Goal: Information Seeking & Learning: Learn about a topic

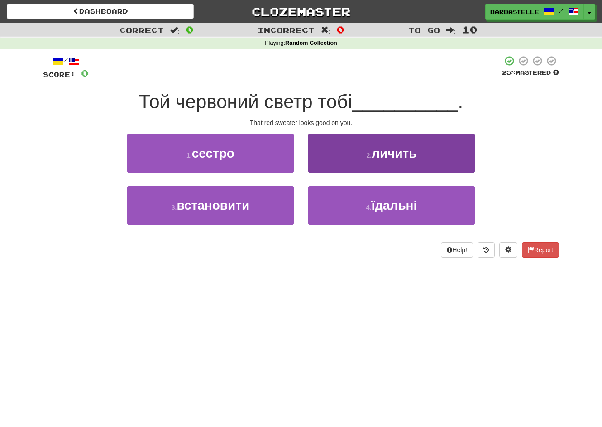
click at [318, 154] on button "2 . личить" at bounding box center [391, 152] width 167 height 39
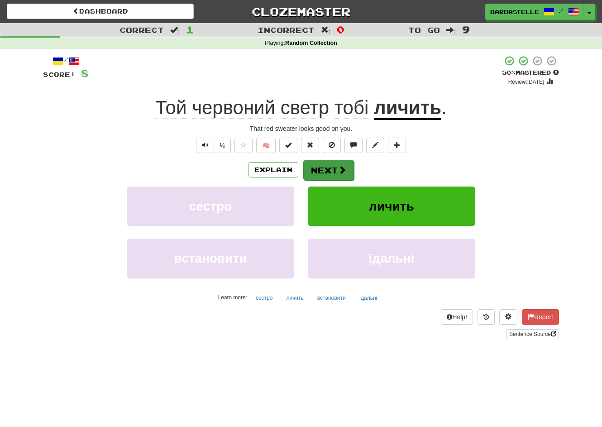
click at [324, 179] on button "Next" at bounding box center [328, 170] width 51 height 21
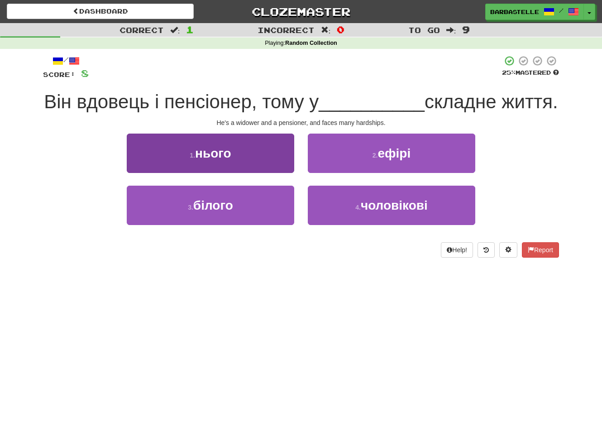
click at [269, 173] on button "1 . нього" at bounding box center [210, 152] width 167 height 39
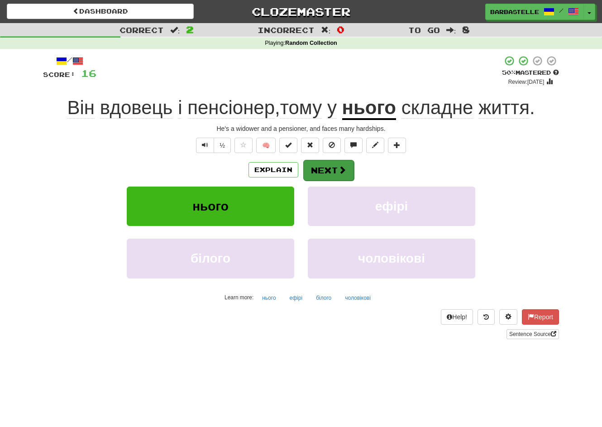
click at [339, 170] on span at bounding box center [342, 170] width 8 height 8
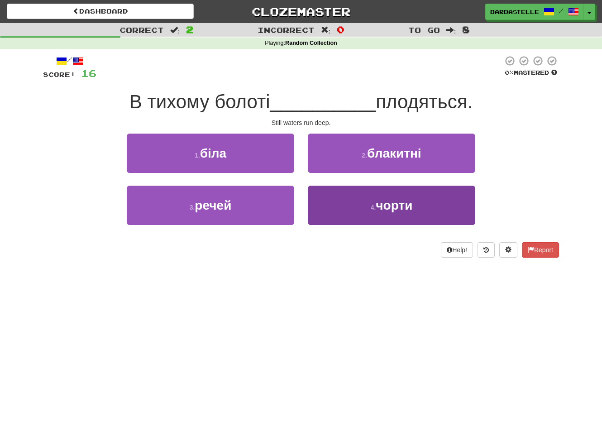
click at [343, 209] on button "4 . чорти" at bounding box center [391, 205] width 167 height 39
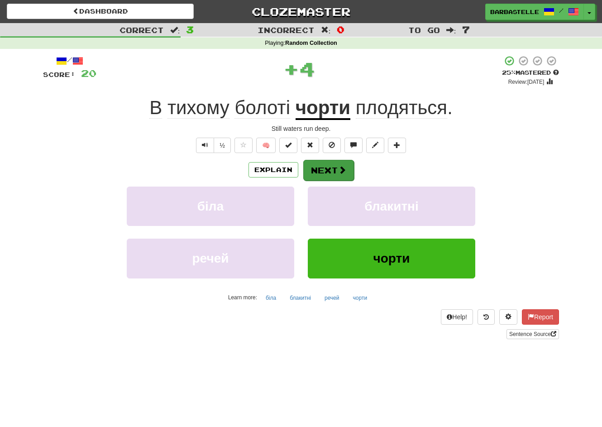
click at [323, 174] on button "Next" at bounding box center [328, 170] width 51 height 21
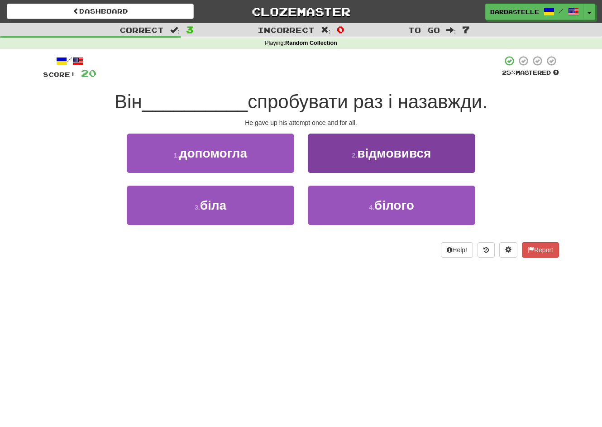
click at [347, 162] on button "2 . відмовився" at bounding box center [391, 152] width 167 height 39
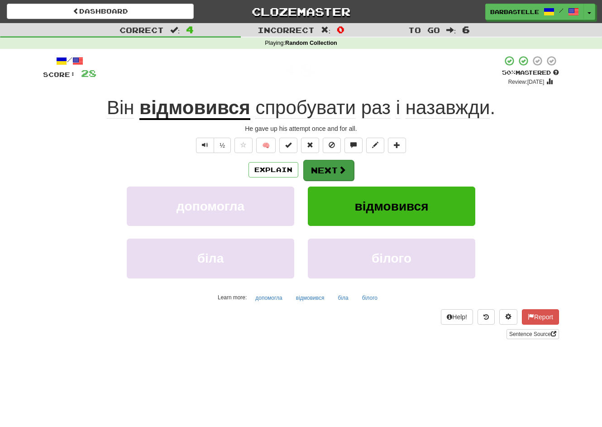
click at [323, 179] on button "Next" at bounding box center [328, 170] width 51 height 21
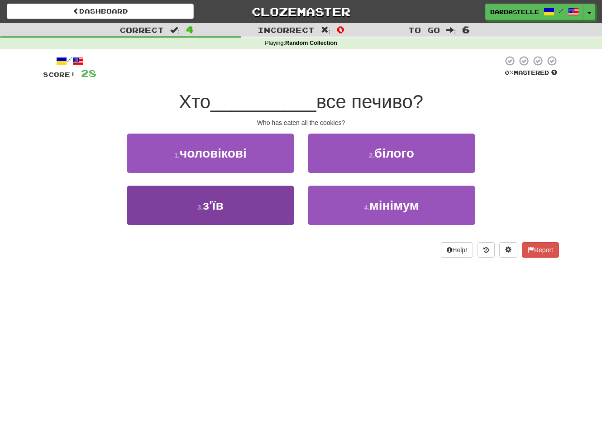
click at [286, 203] on button "3 . з'їв" at bounding box center [210, 205] width 167 height 39
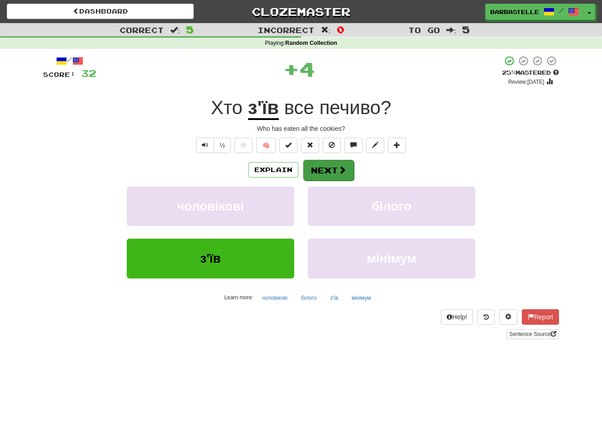
click at [342, 176] on button "Next" at bounding box center [328, 170] width 51 height 21
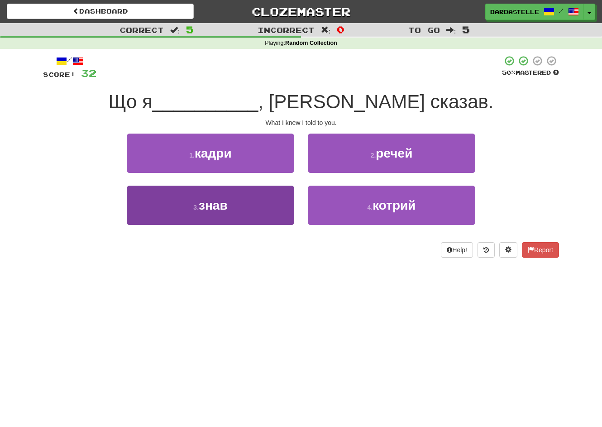
click at [276, 198] on button "3 . знав" at bounding box center [210, 205] width 167 height 39
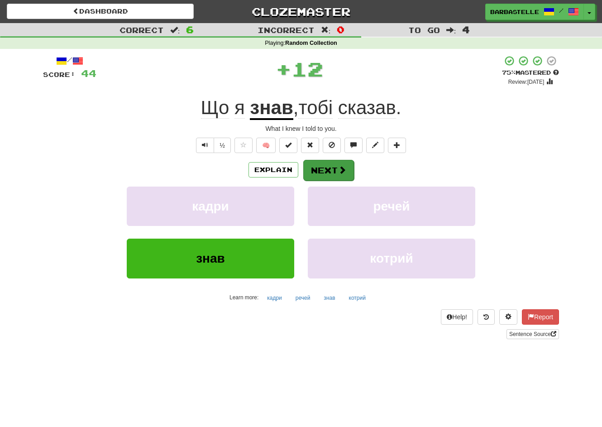
click at [322, 174] on button "Next" at bounding box center [328, 170] width 51 height 21
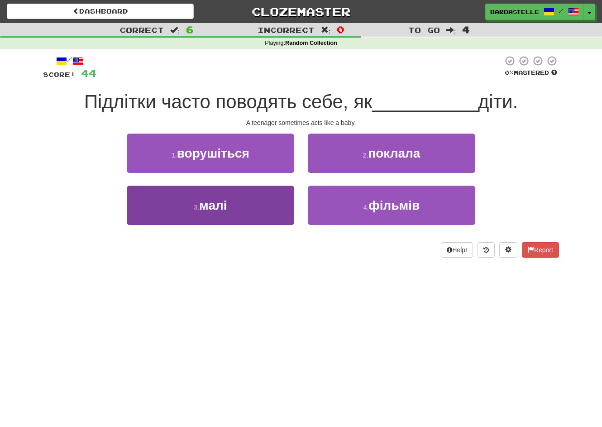
click at [266, 207] on button "3 . малі" at bounding box center [210, 205] width 167 height 39
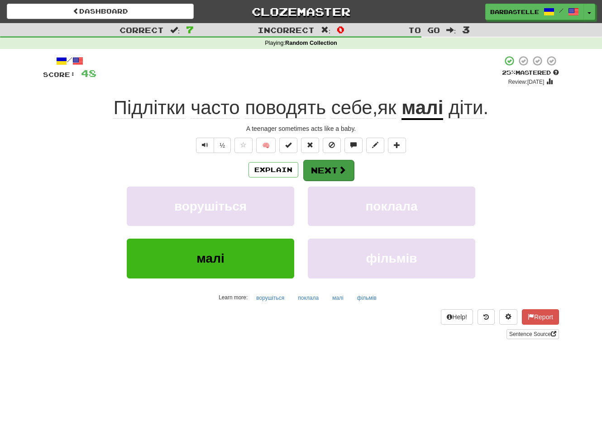
click at [318, 170] on button "Next" at bounding box center [328, 170] width 51 height 21
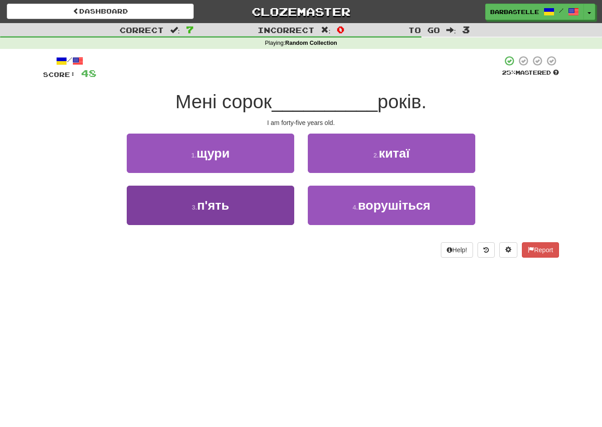
click at [273, 216] on button "3 . п'ять" at bounding box center [210, 205] width 167 height 39
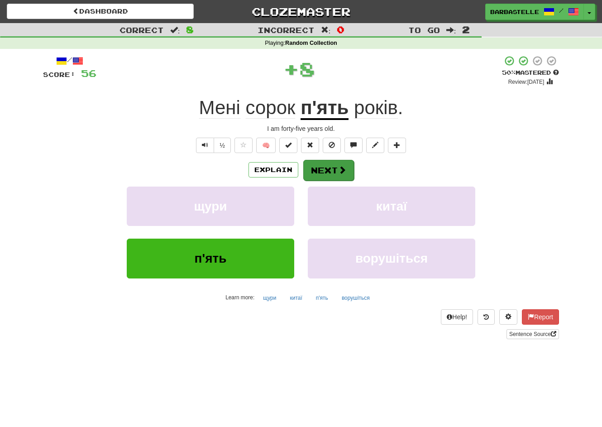
click at [334, 175] on button "Next" at bounding box center [328, 170] width 51 height 21
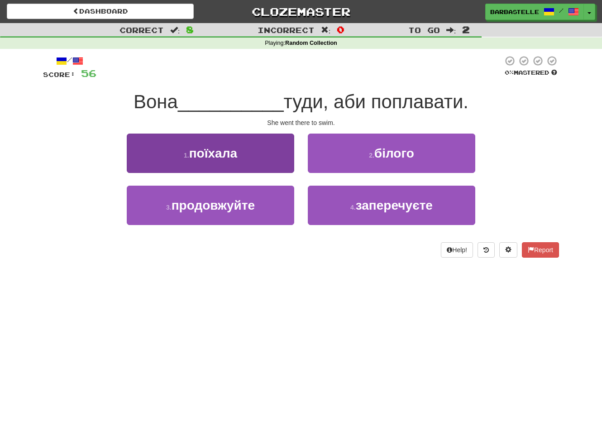
click at [269, 148] on button "1 . поїхала" at bounding box center [210, 152] width 167 height 39
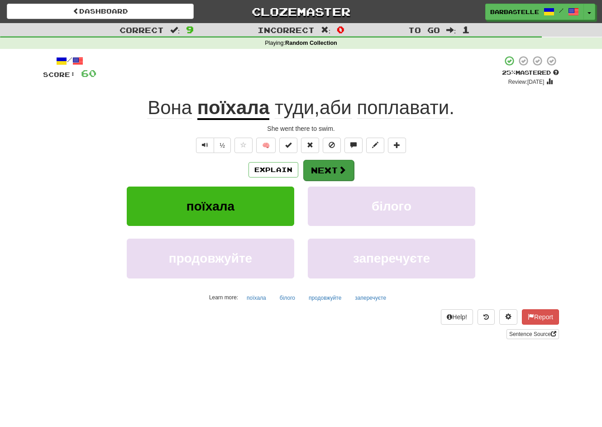
click at [333, 171] on button "Next" at bounding box center [328, 170] width 51 height 21
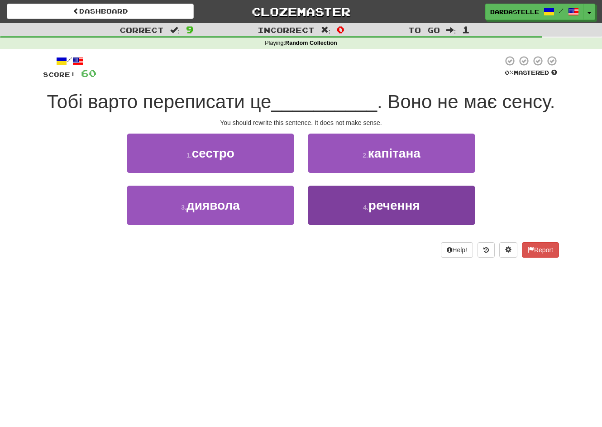
click at [333, 195] on button "4 . речення" at bounding box center [391, 205] width 167 height 39
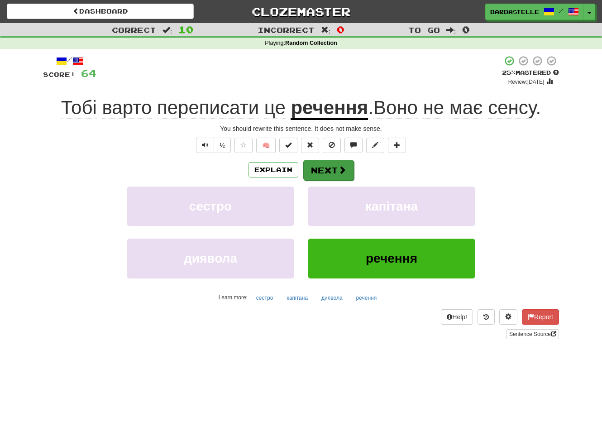
click at [323, 175] on button "Next" at bounding box center [328, 170] width 51 height 21
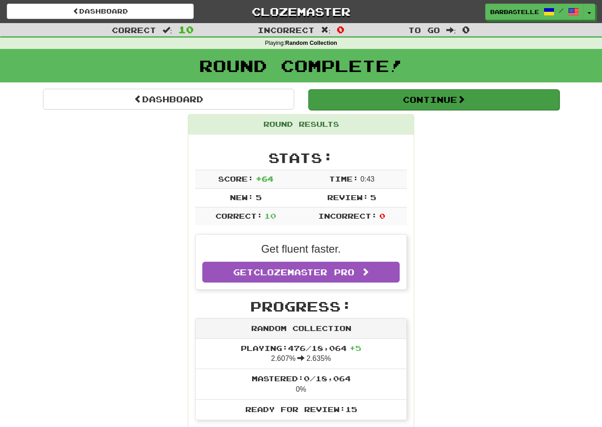
click at [360, 107] on button "Continue" at bounding box center [433, 99] width 251 height 21
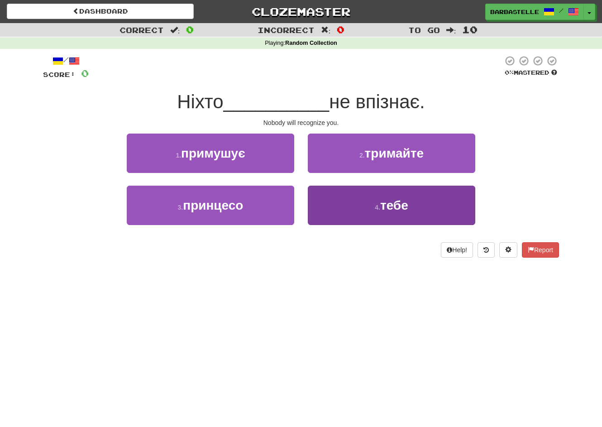
click at [340, 206] on button "4 . тебе" at bounding box center [391, 205] width 167 height 39
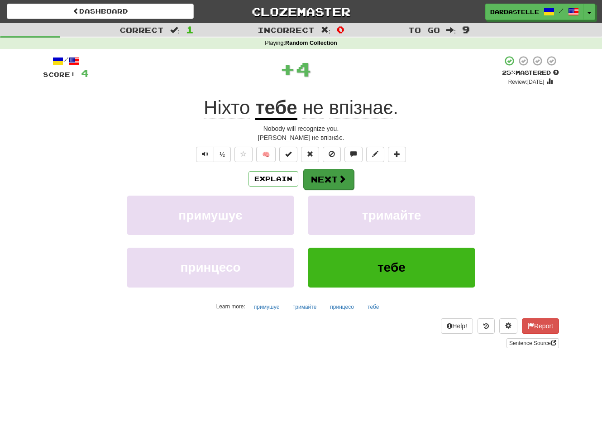
click at [322, 180] on button "Next" at bounding box center [328, 179] width 51 height 21
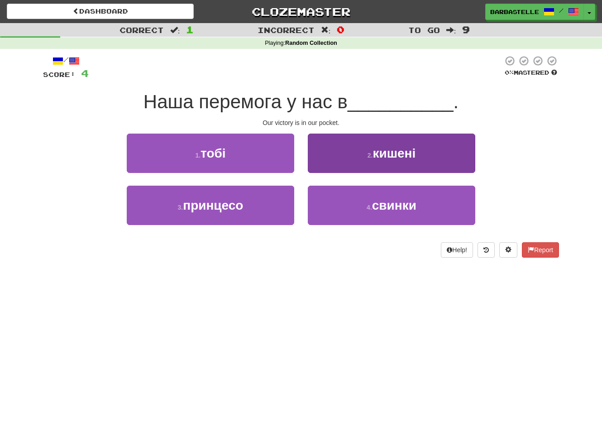
click at [331, 162] on button "2 . кишені" at bounding box center [391, 152] width 167 height 39
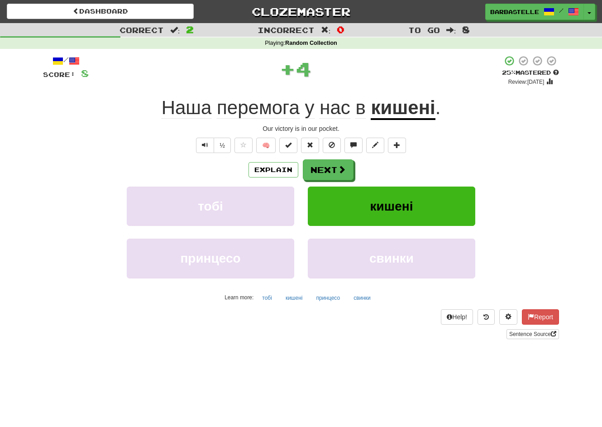
click at [331, 162] on button "Next" at bounding box center [328, 169] width 51 height 21
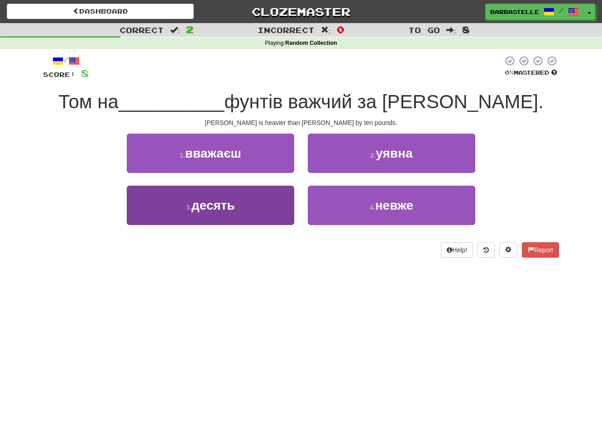
click at [274, 203] on button "3 . десять" at bounding box center [210, 205] width 167 height 39
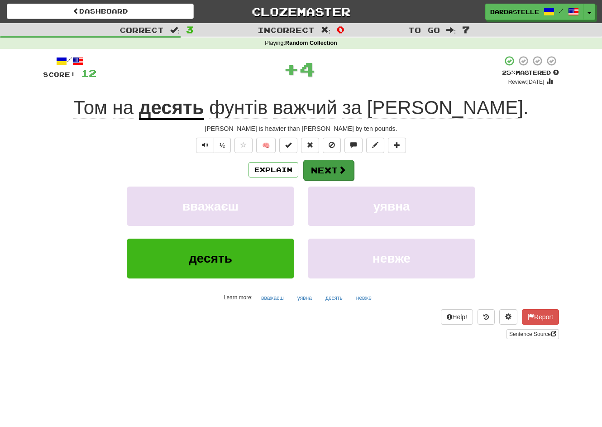
click at [340, 170] on span at bounding box center [342, 170] width 8 height 8
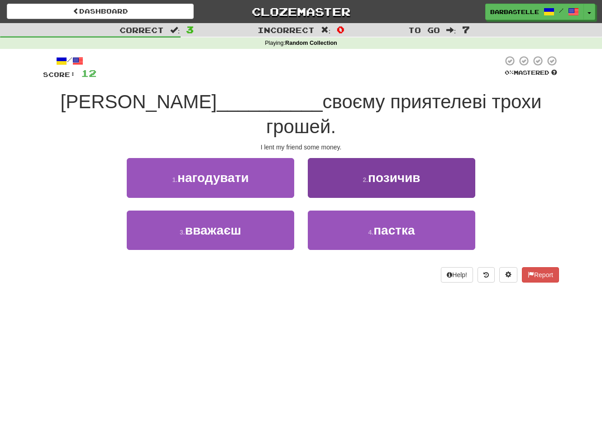
click at [325, 158] on button "2 . позичив" at bounding box center [391, 177] width 167 height 39
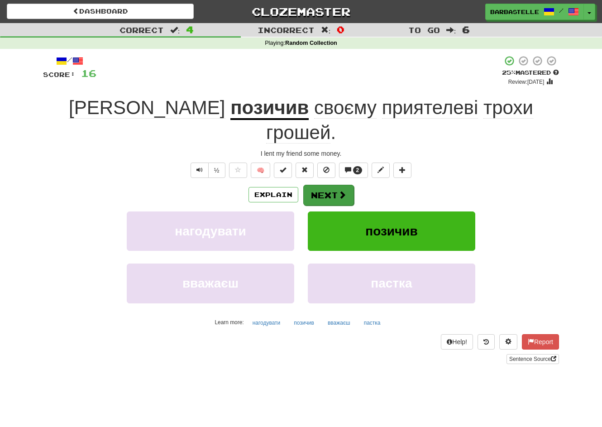
click at [335, 185] on button "Next" at bounding box center [328, 195] width 51 height 21
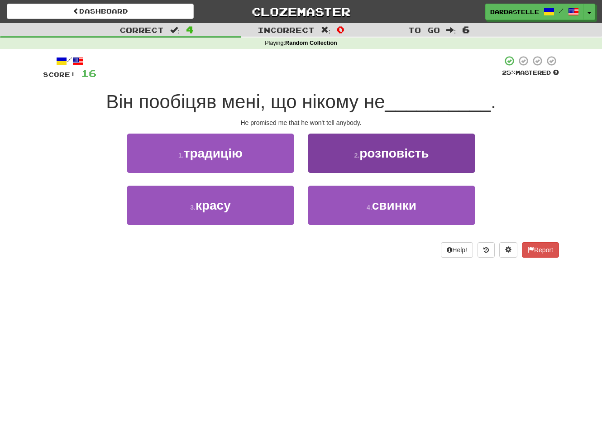
click at [330, 168] on button "2 . розповість" at bounding box center [391, 152] width 167 height 39
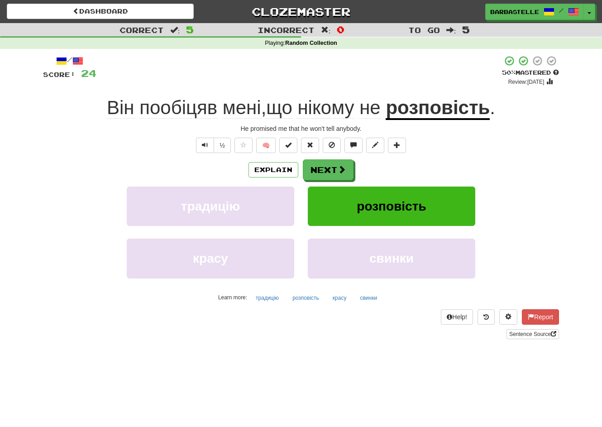
click at [330, 168] on button "Next" at bounding box center [328, 169] width 51 height 21
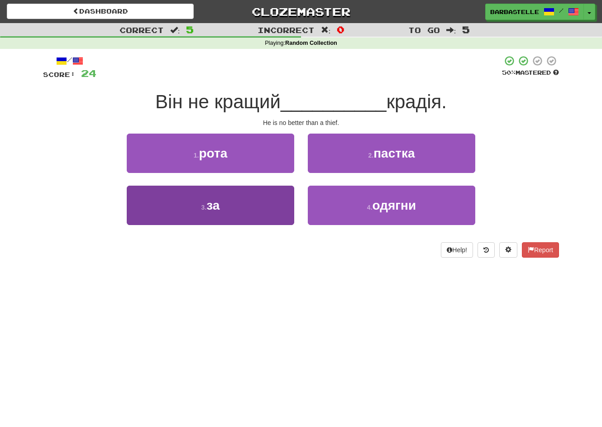
click at [278, 212] on button "3 . за" at bounding box center [210, 205] width 167 height 39
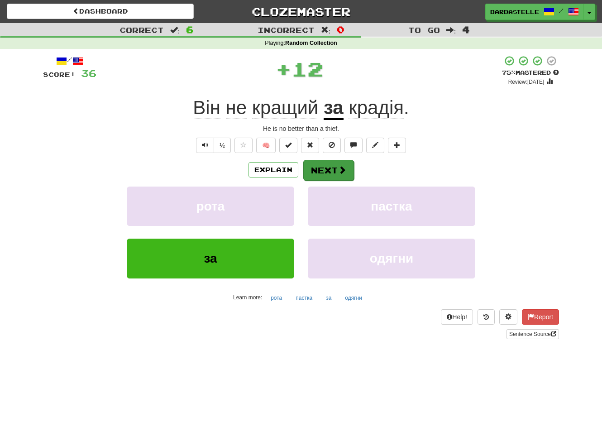
click at [331, 167] on button "Next" at bounding box center [328, 170] width 51 height 21
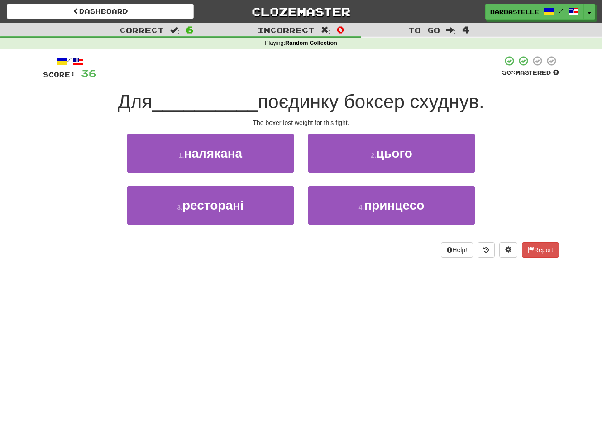
click at [331, 167] on button "2 . цього" at bounding box center [391, 152] width 167 height 39
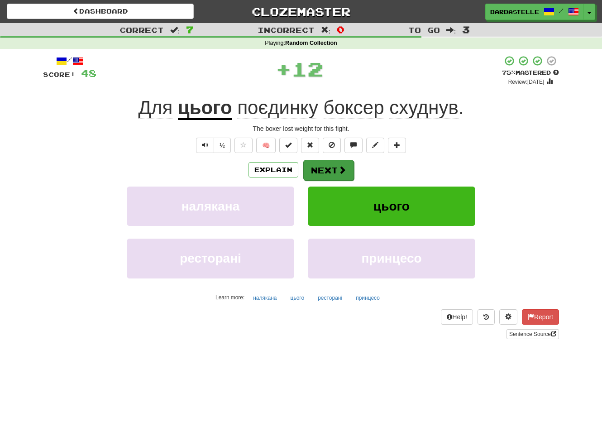
click at [332, 179] on button "Next" at bounding box center [328, 170] width 51 height 21
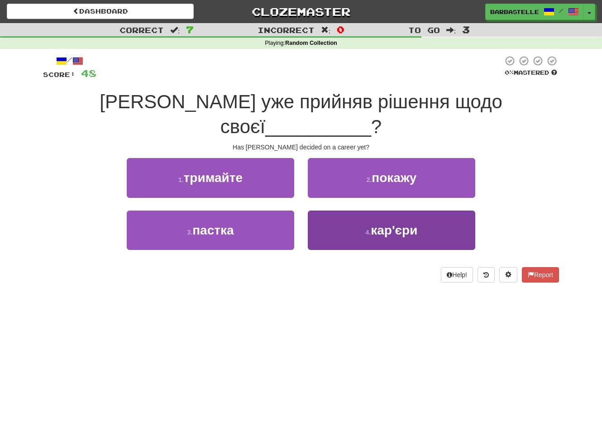
click at [338, 210] on button "4 . кар'єри" at bounding box center [391, 229] width 167 height 39
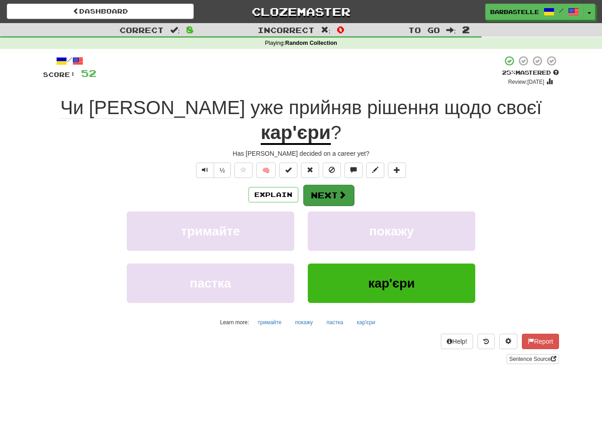
click at [335, 185] on button "Next" at bounding box center [328, 195] width 51 height 21
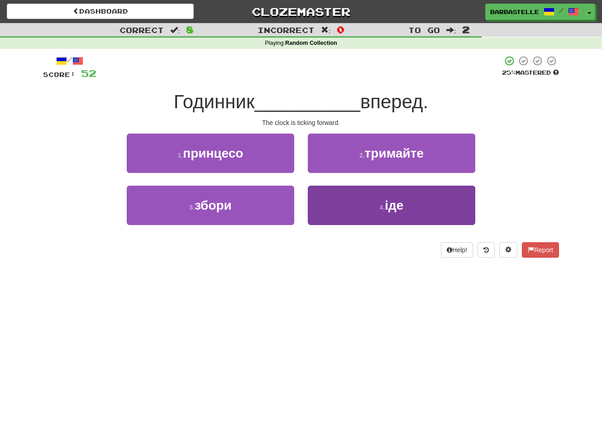
click at [340, 191] on button "4 . іде" at bounding box center [391, 205] width 167 height 39
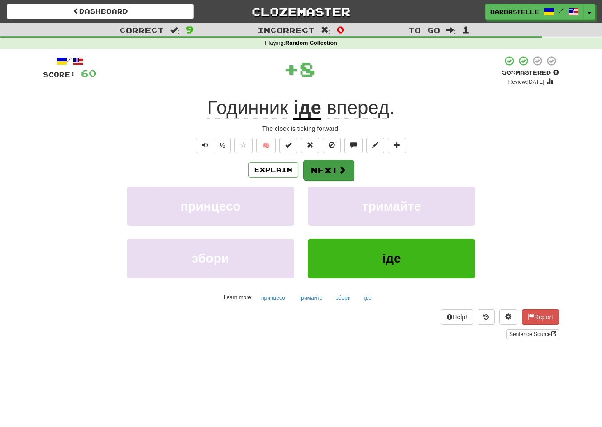
click at [331, 166] on button "Next" at bounding box center [328, 170] width 51 height 21
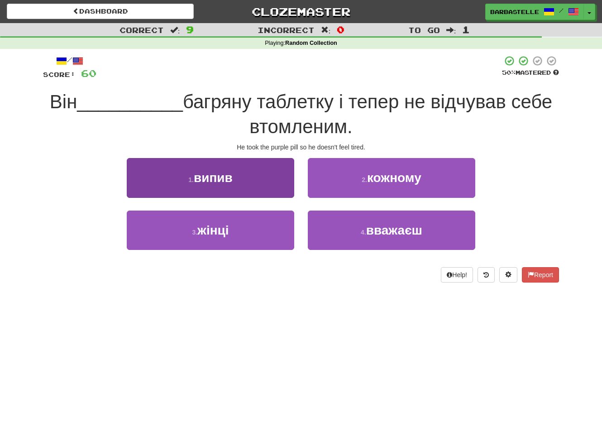
click at [281, 180] on button "1 . випив" at bounding box center [210, 177] width 167 height 39
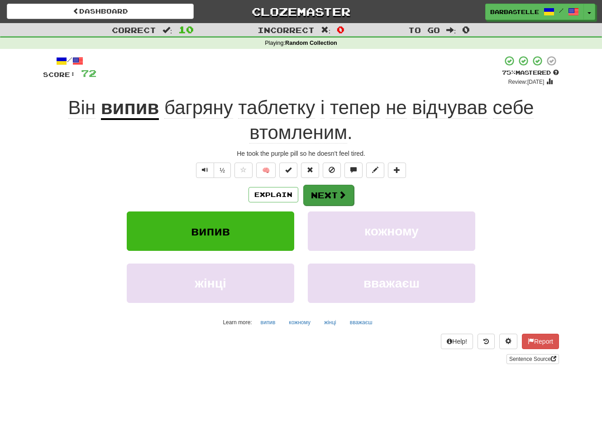
click at [329, 190] on button "Next" at bounding box center [328, 195] width 51 height 21
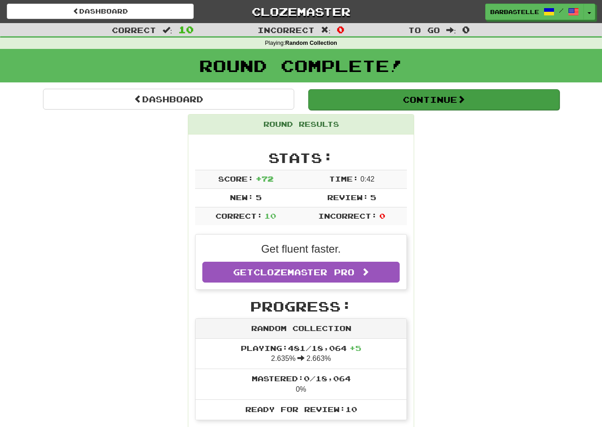
click at [385, 106] on button "Continue" at bounding box center [433, 99] width 251 height 21
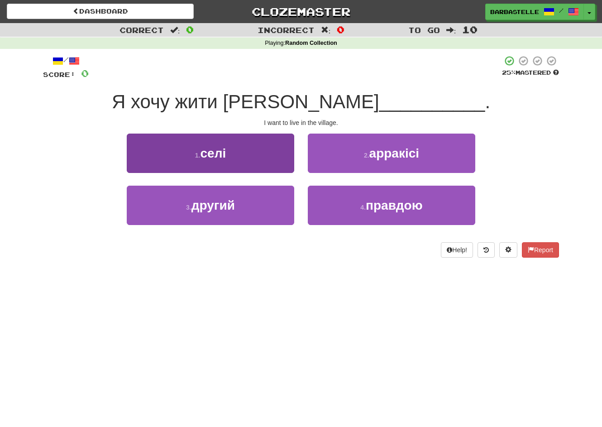
click at [267, 157] on button "1 . селі" at bounding box center [210, 152] width 167 height 39
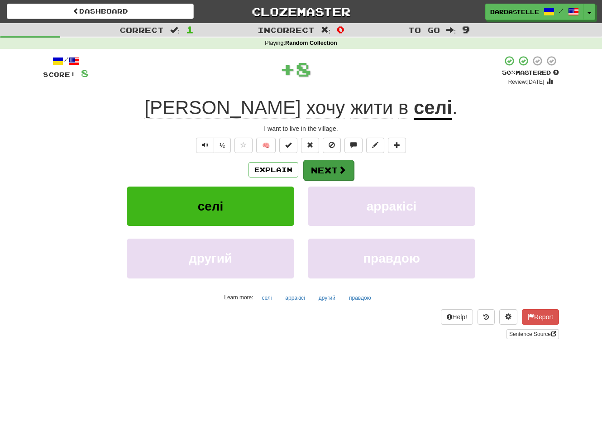
click at [324, 164] on button "Next" at bounding box center [328, 170] width 51 height 21
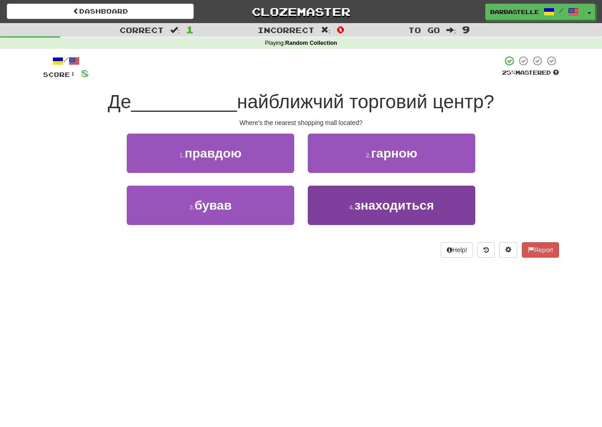
click at [330, 202] on button "4 . знаходиться" at bounding box center [391, 205] width 167 height 39
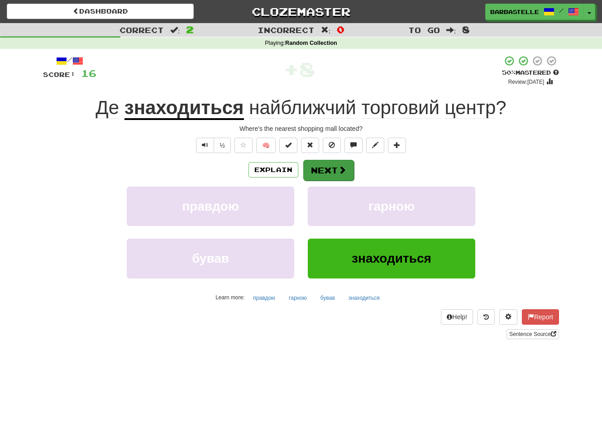
click at [329, 175] on button "Next" at bounding box center [328, 170] width 51 height 21
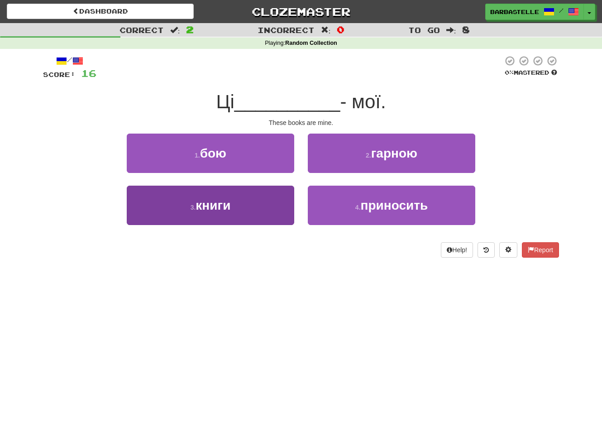
click at [277, 200] on button "3 . книги" at bounding box center [210, 205] width 167 height 39
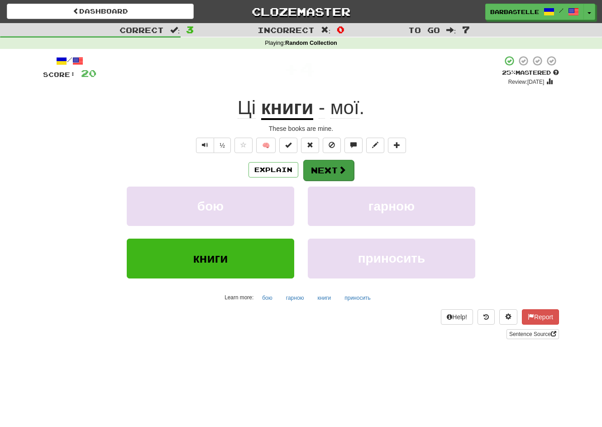
click at [340, 166] on span at bounding box center [342, 170] width 8 height 8
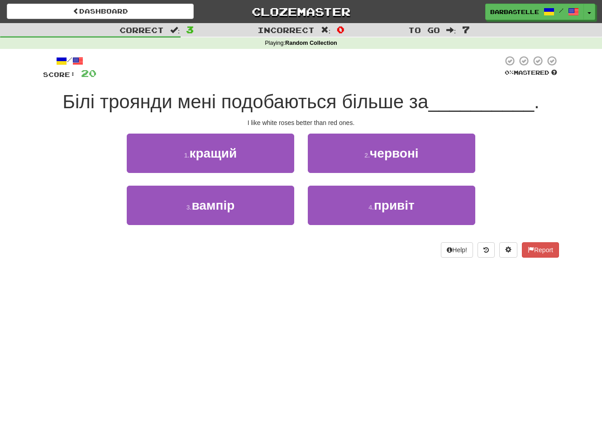
click at [340, 164] on button "2 . червоні" at bounding box center [391, 152] width 167 height 39
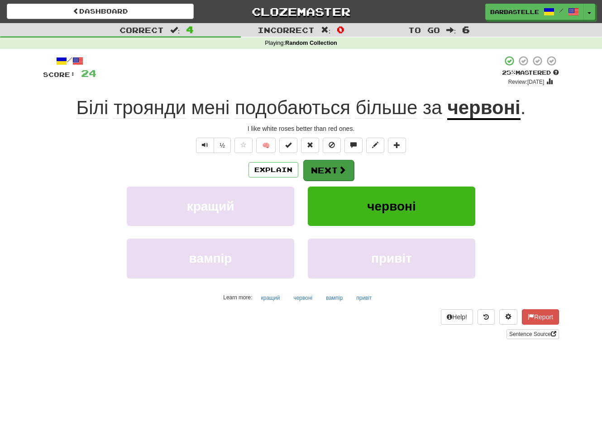
click at [335, 172] on button "Next" at bounding box center [328, 170] width 51 height 21
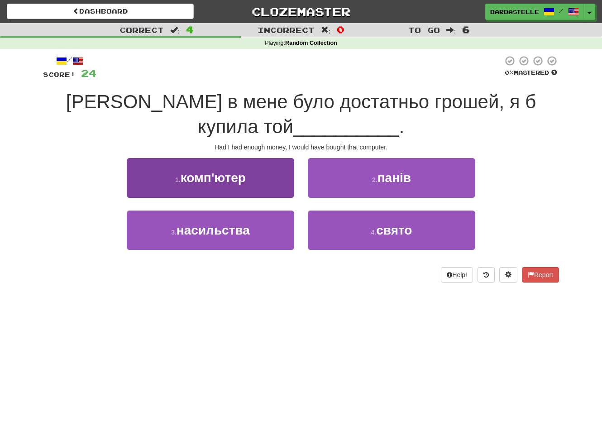
click at [241, 185] on button "1 . комп'ютер" at bounding box center [210, 177] width 167 height 39
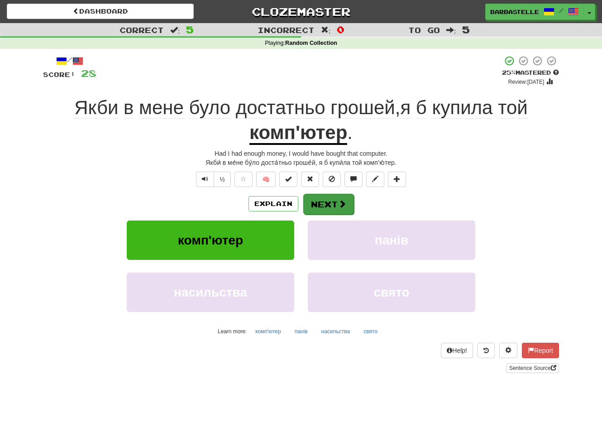
click at [327, 206] on button "Next" at bounding box center [328, 204] width 51 height 21
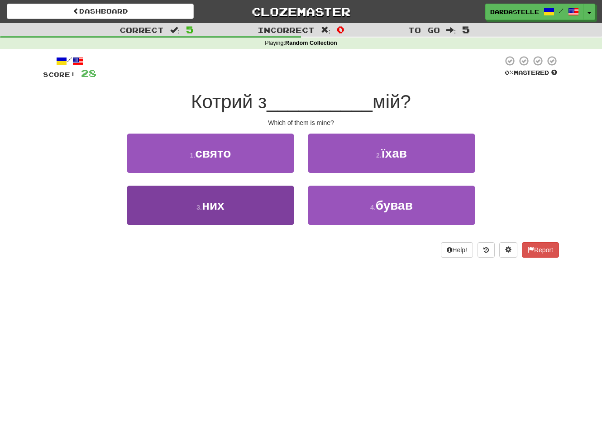
click at [251, 218] on button "3 . них" at bounding box center [210, 205] width 167 height 39
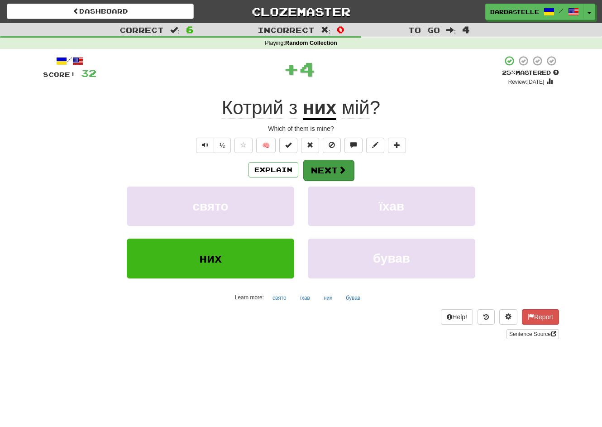
click at [318, 169] on button "Next" at bounding box center [328, 170] width 51 height 21
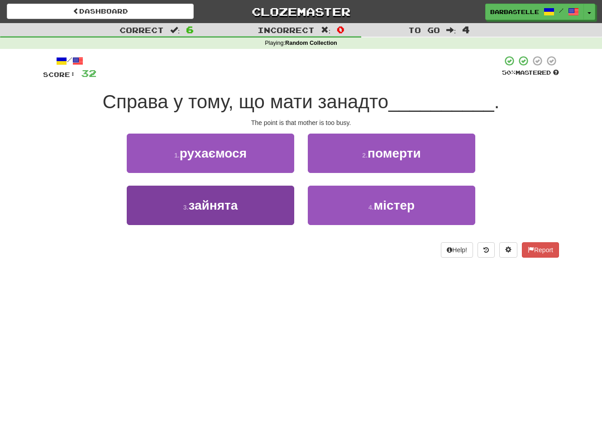
click at [265, 201] on button "3 . зайнята" at bounding box center [210, 205] width 167 height 39
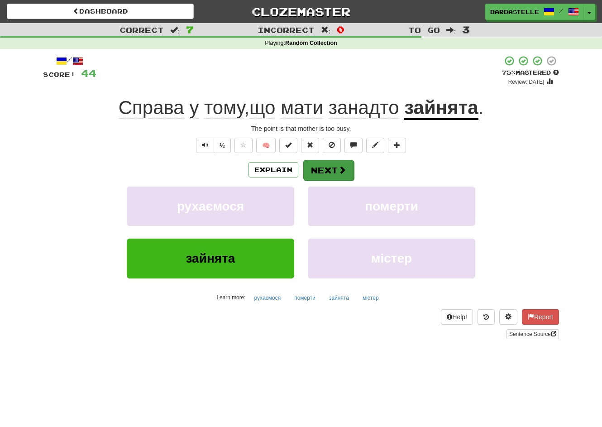
click at [313, 166] on button "Next" at bounding box center [328, 170] width 51 height 21
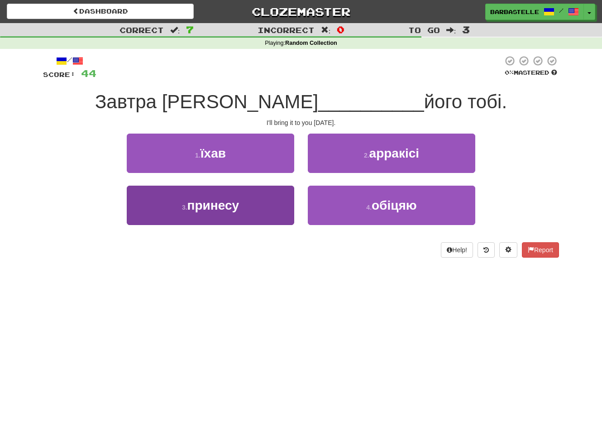
click at [267, 201] on button "3 . принесу" at bounding box center [210, 205] width 167 height 39
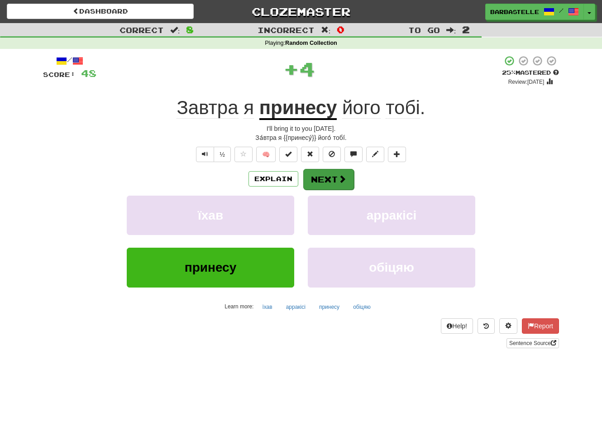
click at [312, 186] on button "Next" at bounding box center [328, 179] width 51 height 21
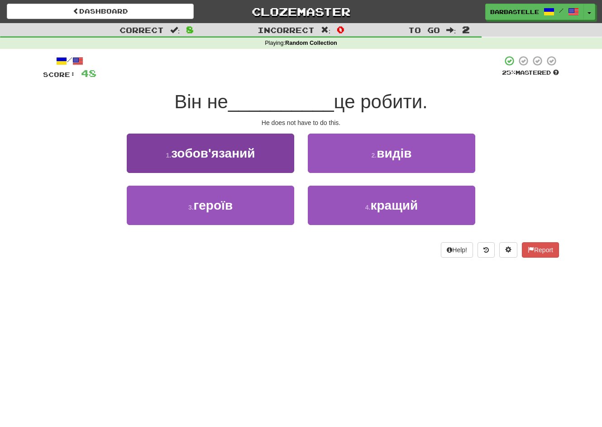
click at [267, 150] on button "1 . зобов'язаний" at bounding box center [210, 152] width 167 height 39
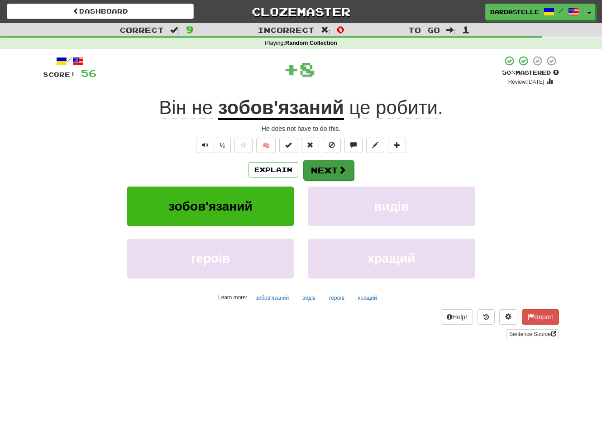
click at [338, 176] on button "Next" at bounding box center [328, 170] width 51 height 21
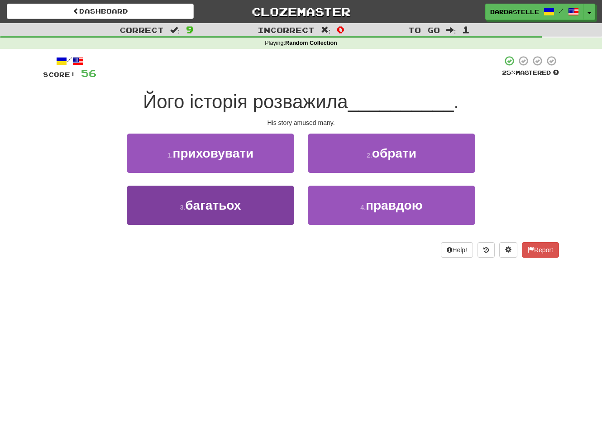
click at [271, 194] on button "3 . багатьох" at bounding box center [210, 205] width 167 height 39
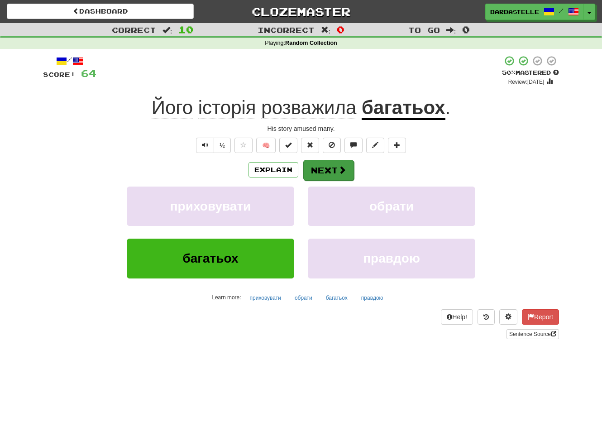
click at [335, 165] on button "Next" at bounding box center [328, 170] width 51 height 21
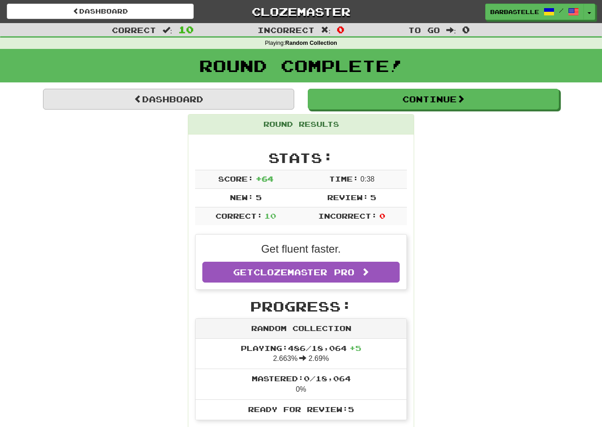
click at [152, 95] on link "Dashboard" at bounding box center [168, 99] width 251 height 21
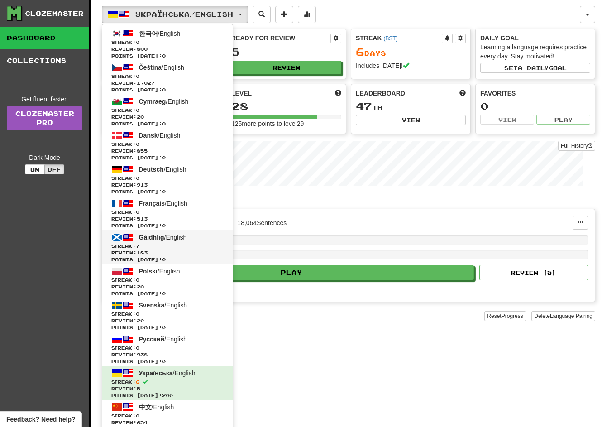
click at [183, 241] on link "Gàidhlig / English Streak: 7 Review: 183 Points today: 0" at bounding box center [167, 247] width 130 height 34
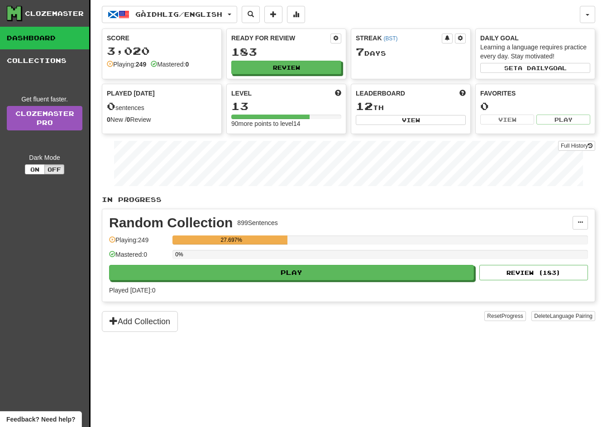
click at [281, 271] on button "Play" at bounding box center [291, 272] width 365 height 15
select select "**"
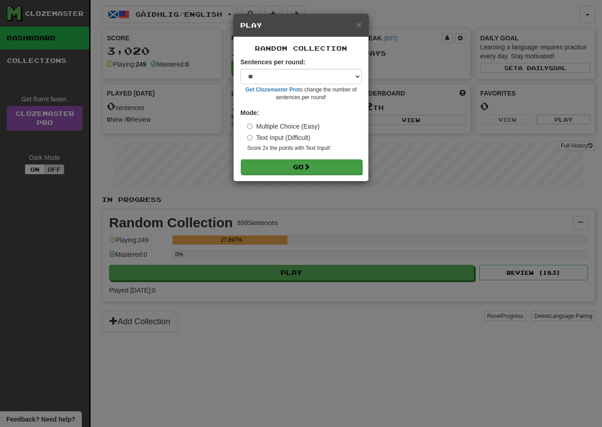
click at [300, 171] on button "Go" at bounding box center [301, 166] width 121 height 15
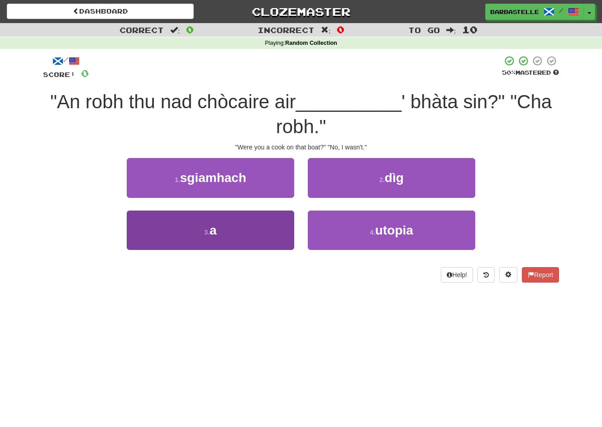
click at [278, 221] on button "3 . a" at bounding box center [210, 229] width 167 height 39
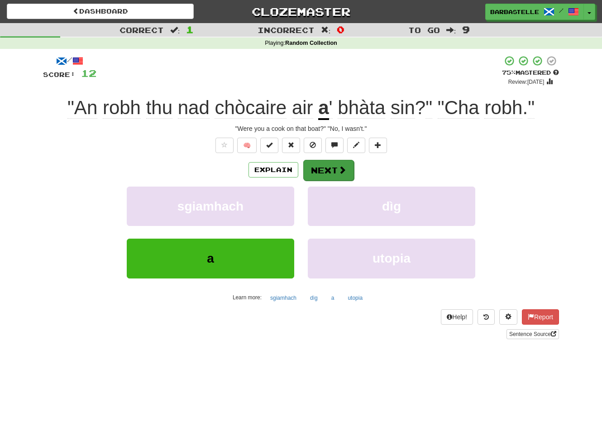
click at [320, 176] on button "Next" at bounding box center [328, 170] width 51 height 21
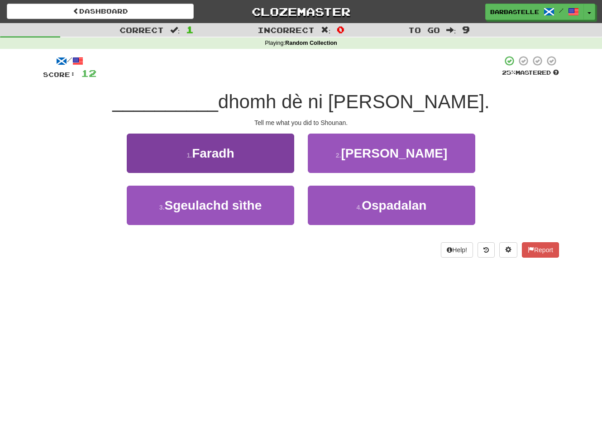
click at [270, 166] on button "1 . Faradh" at bounding box center [210, 152] width 167 height 39
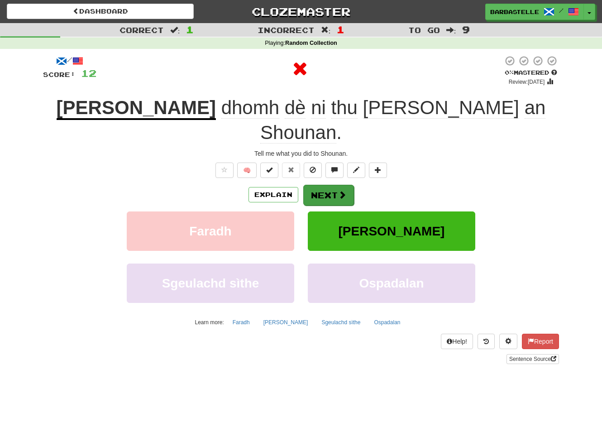
click at [340, 185] on button "Next" at bounding box center [328, 195] width 51 height 21
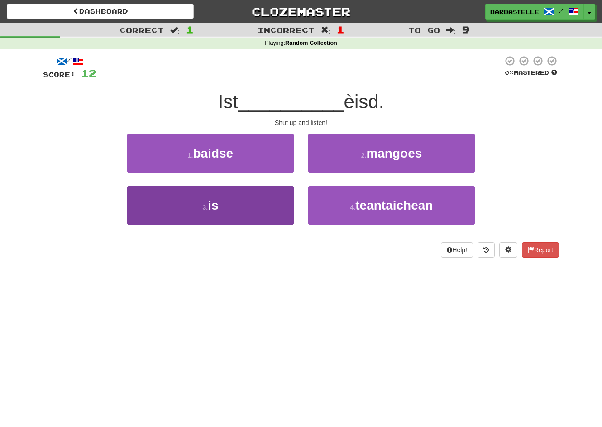
click at [289, 202] on button "3 . is" at bounding box center [210, 205] width 167 height 39
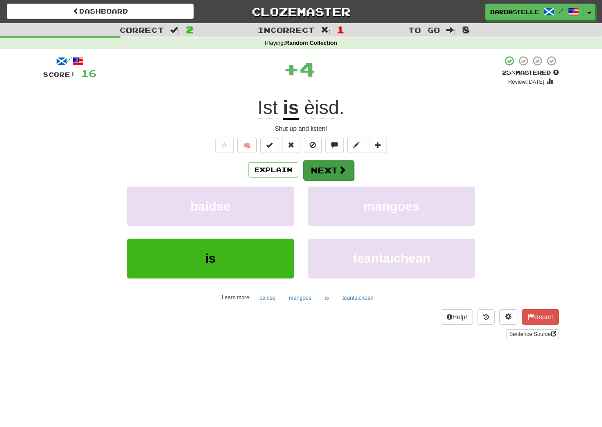
click at [347, 172] on button "Next" at bounding box center [328, 170] width 51 height 21
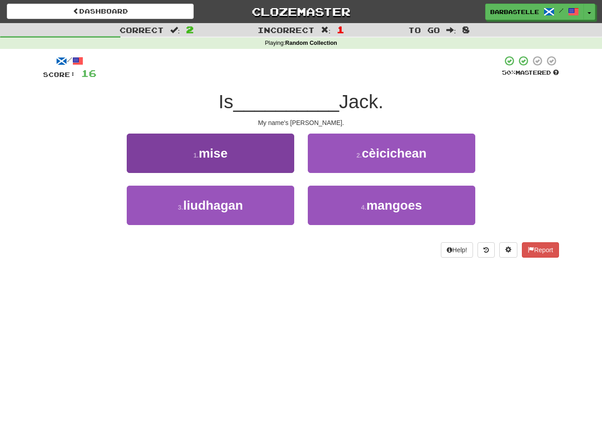
click at [258, 156] on button "1 . mise" at bounding box center [210, 152] width 167 height 39
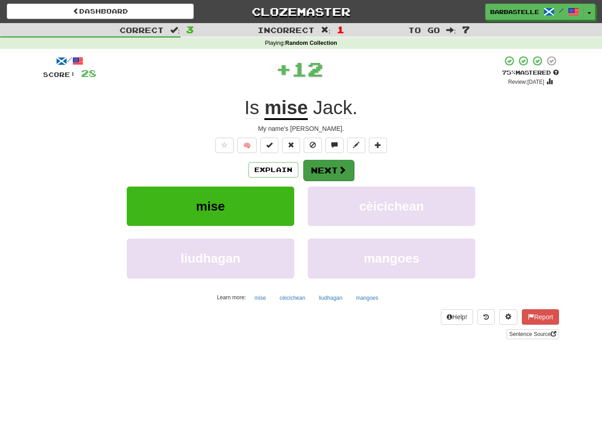
click at [326, 170] on button "Next" at bounding box center [328, 170] width 51 height 21
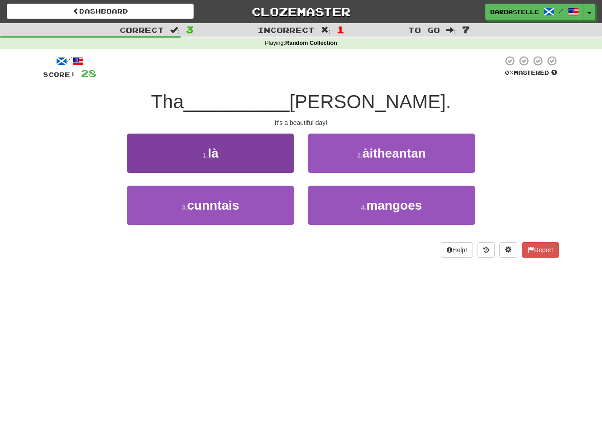
click at [281, 167] on button "1 . là" at bounding box center [210, 152] width 167 height 39
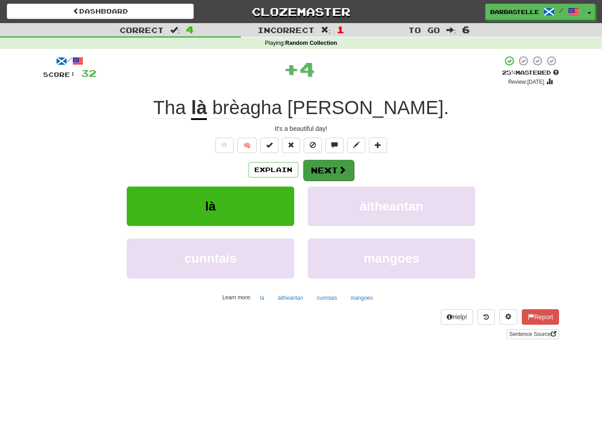
click at [341, 170] on span at bounding box center [342, 170] width 8 height 8
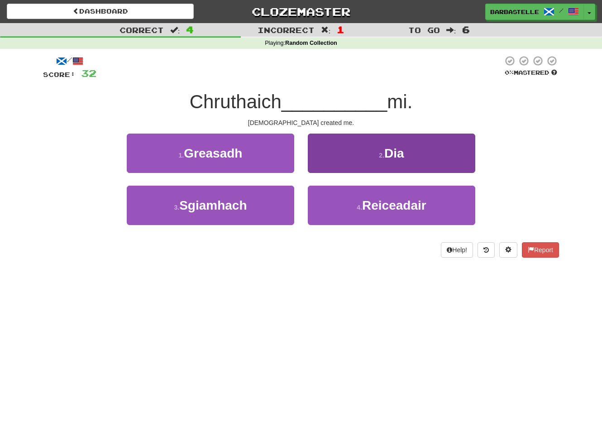
click at [334, 162] on button "2 . Dia" at bounding box center [391, 152] width 167 height 39
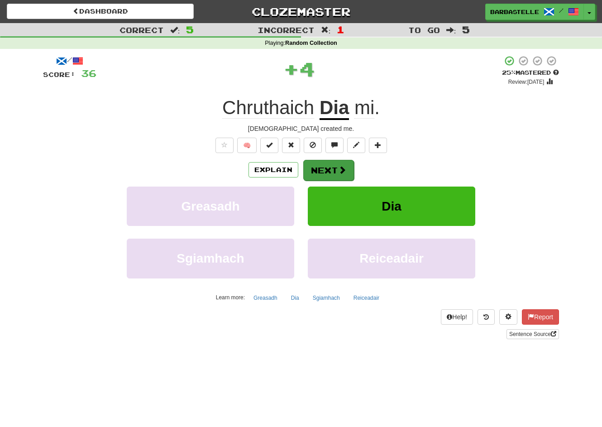
click at [338, 167] on span at bounding box center [342, 170] width 8 height 8
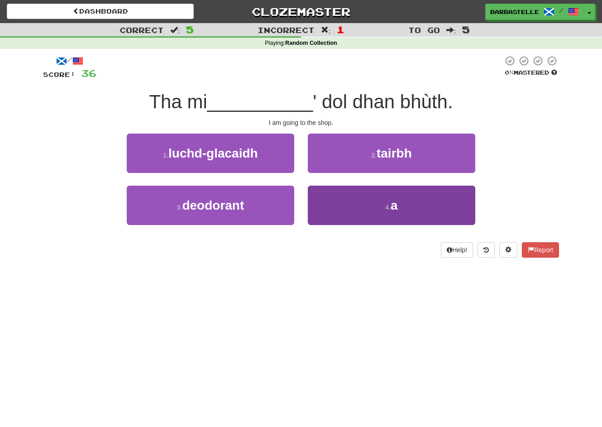
click at [347, 201] on button "4 . a" at bounding box center [391, 205] width 167 height 39
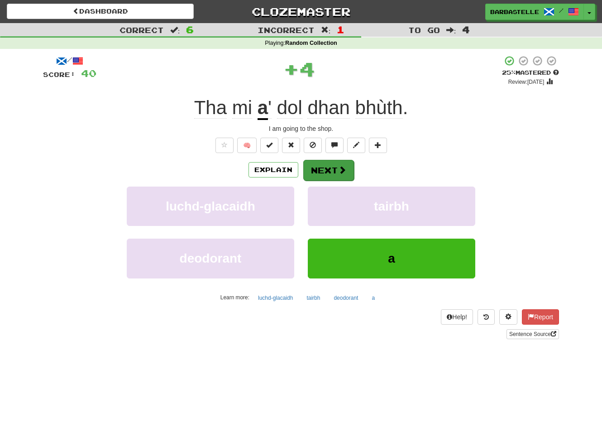
click at [329, 172] on button "Next" at bounding box center [328, 170] width 51 height 21
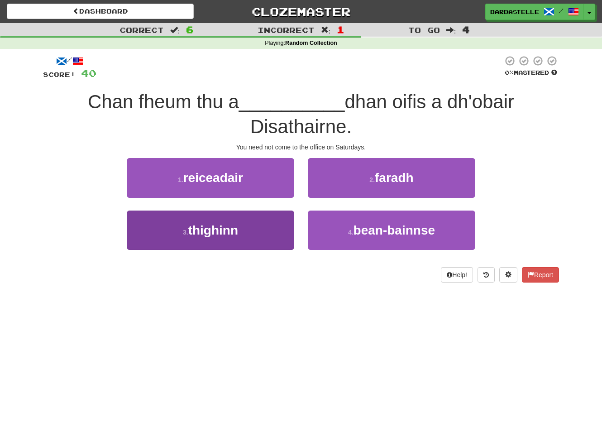
click at [265, 233] on button "3 . thighinn" at bounding box center [210, 229] width 167 height 39
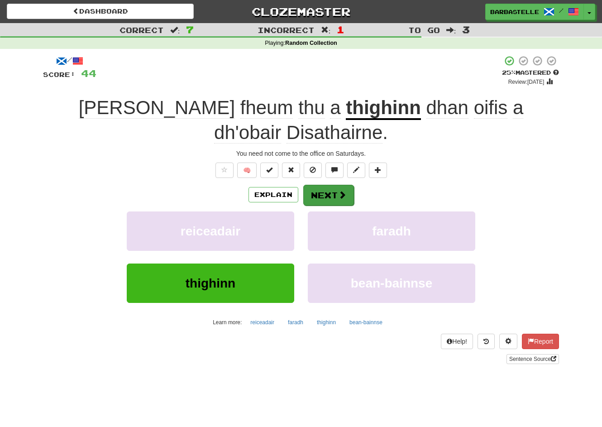
click at [330, 185] on button "Next" at bounding box center [328, 195] width 51 height 21
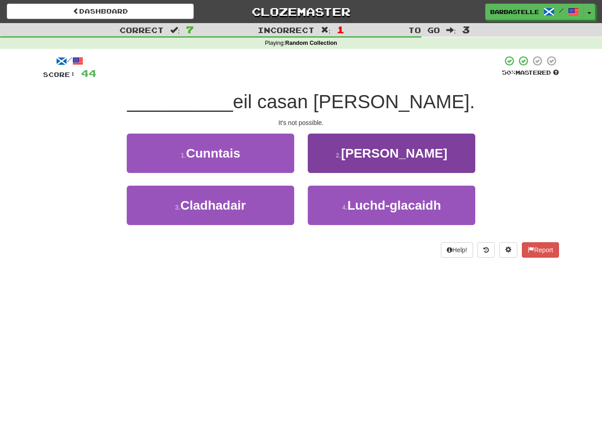
click at [330, 171] on button "2 . Chan" at bounding box center [391, 152] width 167 height 39
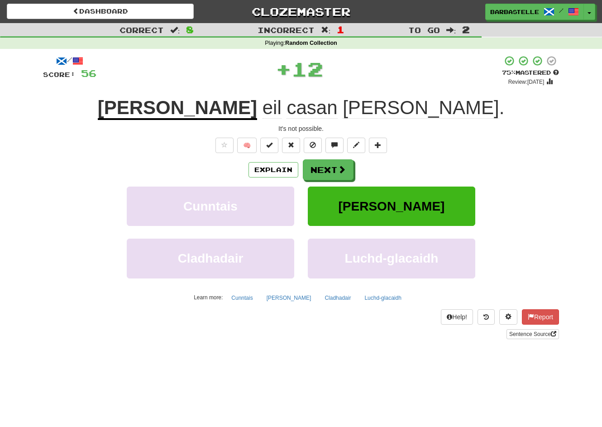
click at [330, 171] on button "Next" at bounding box center [328, 169] width 51 height 21
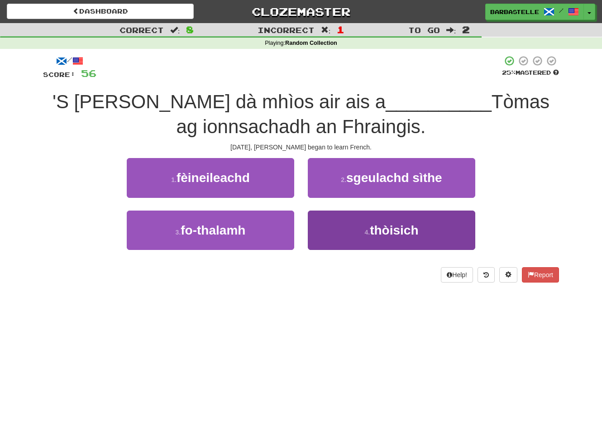
click at [348, 233] on button "4 . thòisich" at bounding box center [391, 229] width 167 height 39
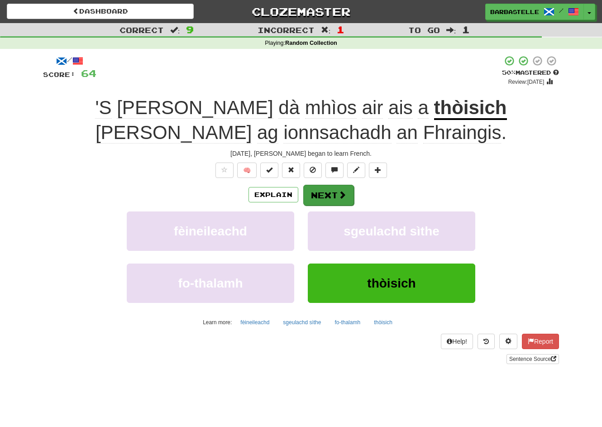
click at [330, 202] on button "Next" at bounding box center [328, 195] width 51 height 21
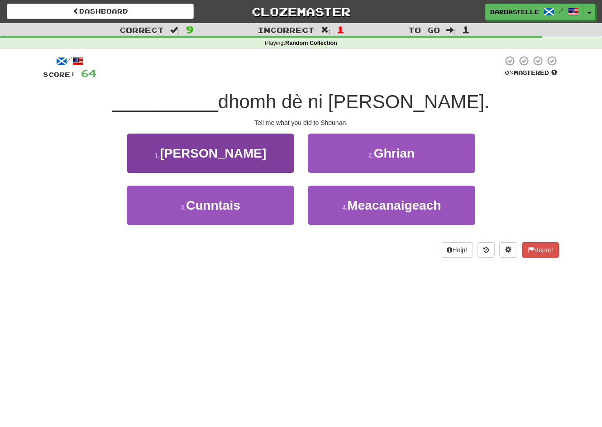
click at [276, 165] on button "1 . Innis" at bounding box center [210, 152] width 167 height 39
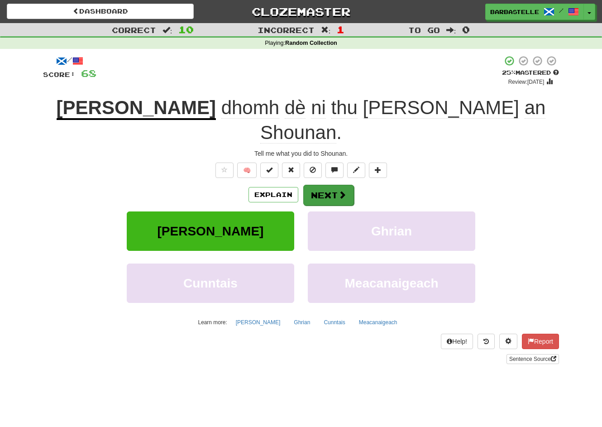
click at [319, 185] on button "Next" at bounding box center [328, 195] width 51 height 21
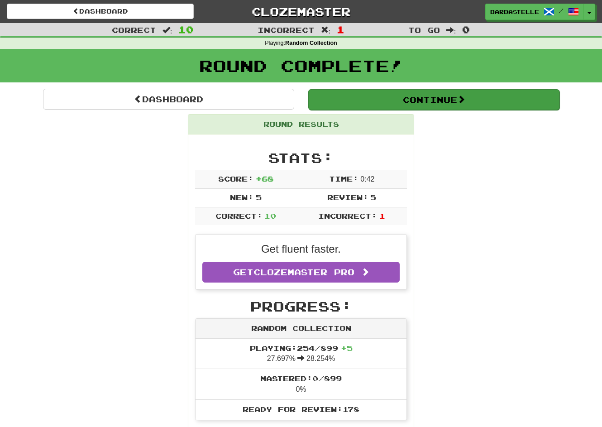
click at [372, 92] on button "Continue" at bounding box center [433, 99] width 251 height 21
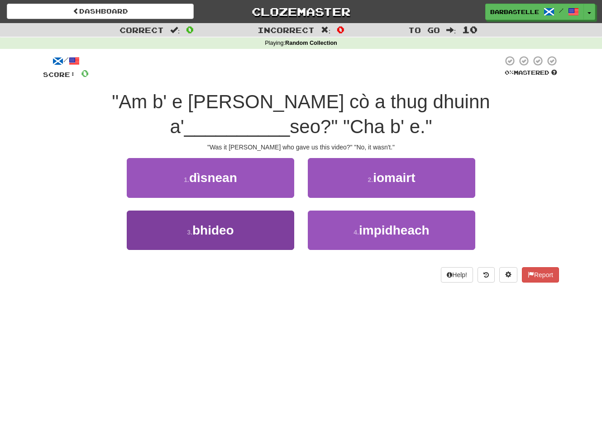
click at [235, 241] on button "3 . bhideo" at bounding box center [210, 229] width 167 height 39
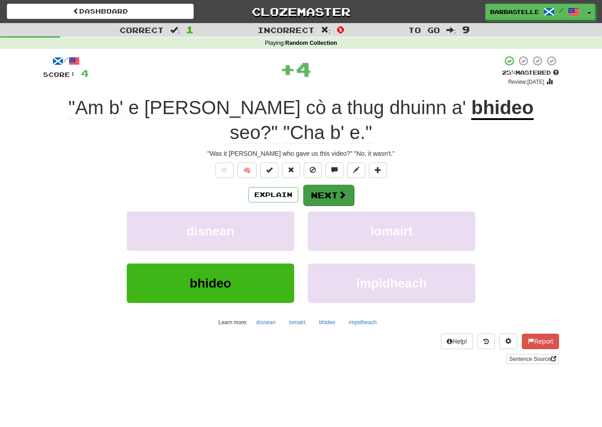
click at [322, 194] on button "Next" at bounding box center [328, 195] width 51 height 21
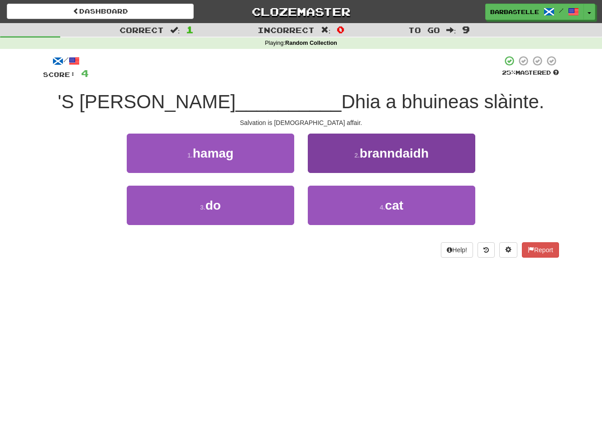
click at [327, 163] on button "2 . branndaidh" at bounding box center [391, 152] width 167 height 39
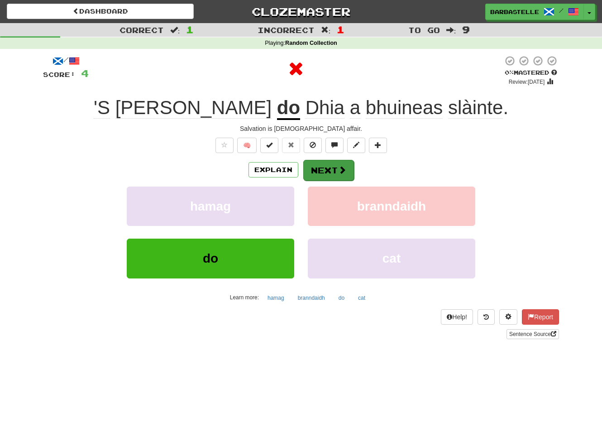
click at [320, 165] on button "Next" at bounding box center [328, 170] width 51 height 21
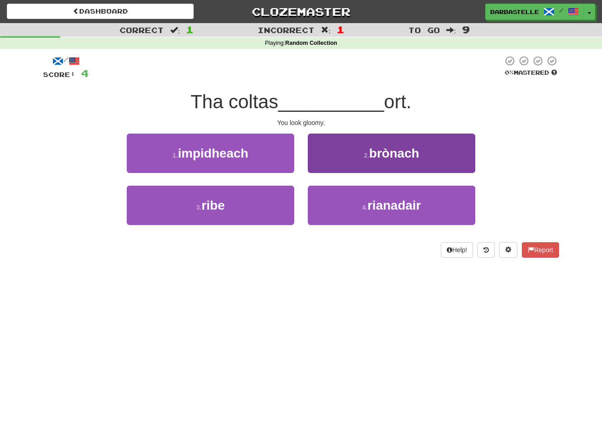
click at [319, 167] on button "2 . brònach" at bounding box center [391, 152] width 167 height 39
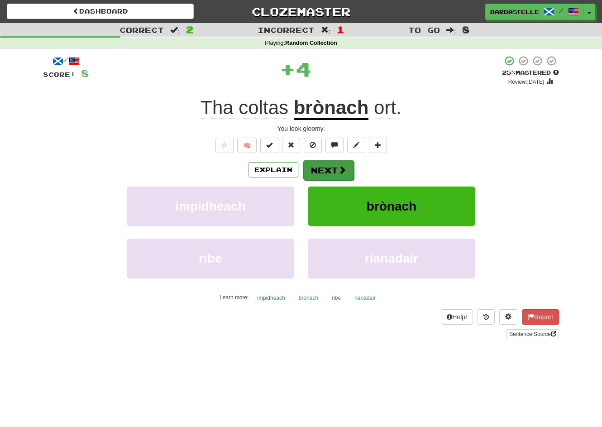
click at [337, 174] on button "Next" at bounding box center [328, 170] width 51 height 21
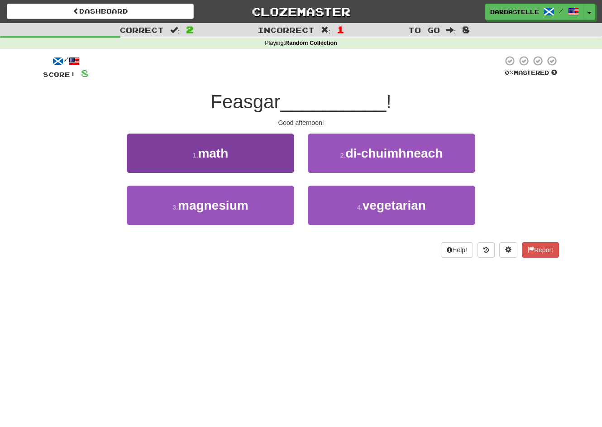
click at [262, 164] on button "1 . math" at bounding box center [210, 152] width 167 height 39
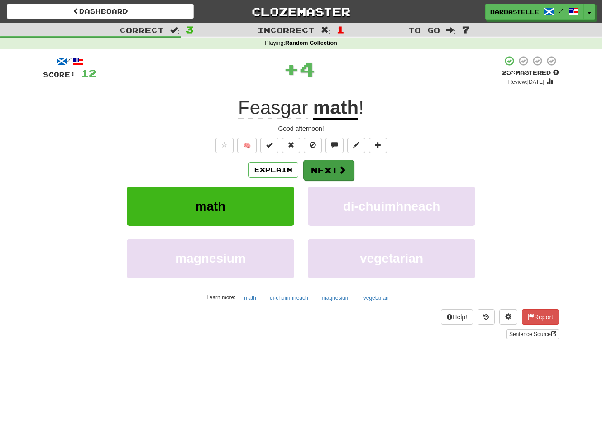
click at [324, 173] on button "Next" at bounding box center [328, 170] width 51 height 21
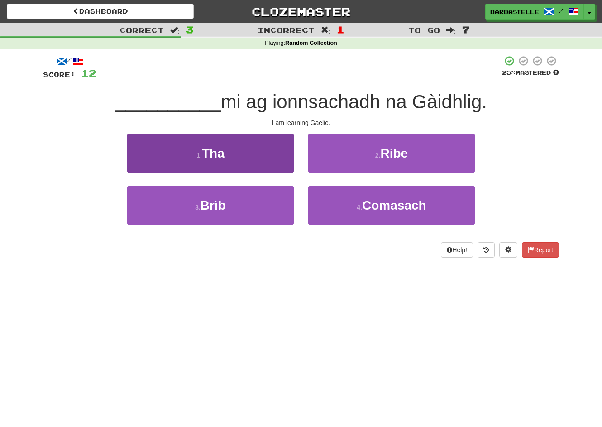
click at [270, 163] on button "1 . Tha" at bounding box center [210, 152] width 167 height 39
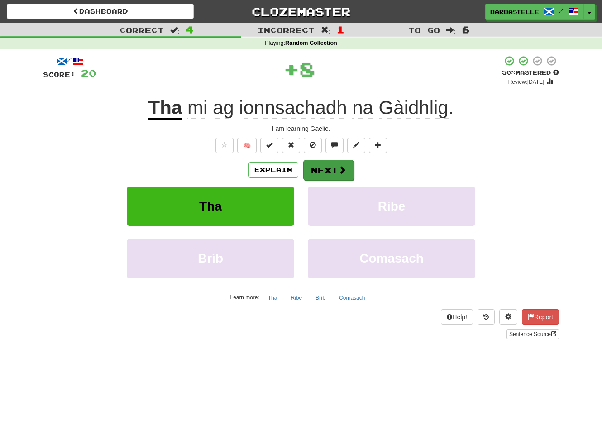
click at [333, 176] on button "Next" at bounding box center [328, 170] width 51 height 21
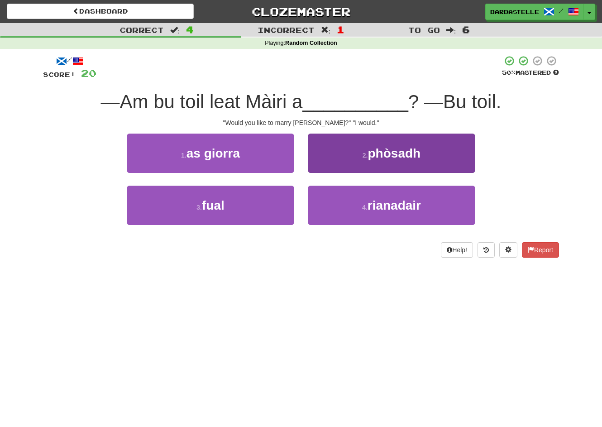
click at [352, 147] on button "2 . phòsadh" at bounding box center [391, 152] width 167 height 39
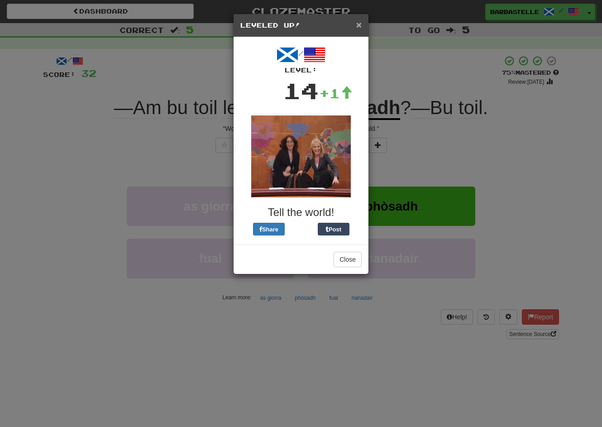
click at [358, 28] on span "×" at bounding box center [358, 24] width 5 height 10
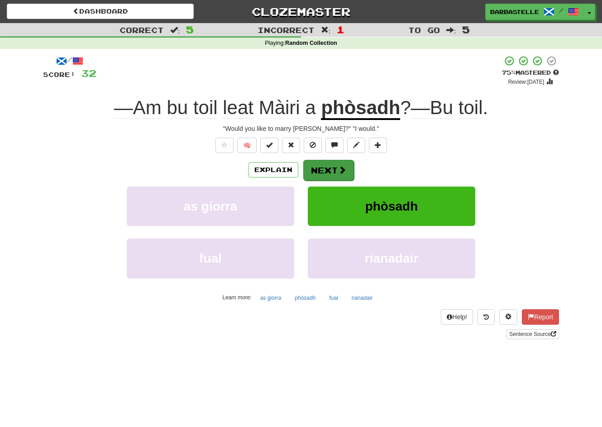
click at [335, 176] on button "Next" at bounding box center [328, 170] width 51 height 21
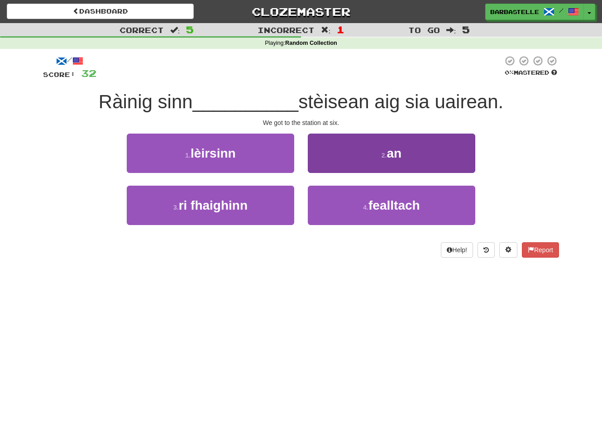
click at [330, 157] on button "2 . an" at bounding box center [391, 152] width 167 height 39
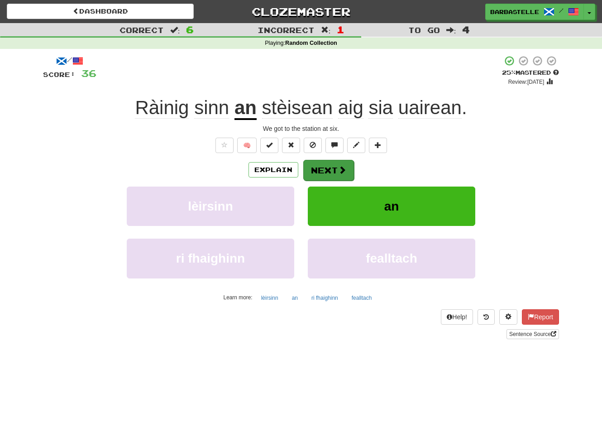
click at [323, 165] on button "Next" at bounding box center [328, 170] width 51 height 21
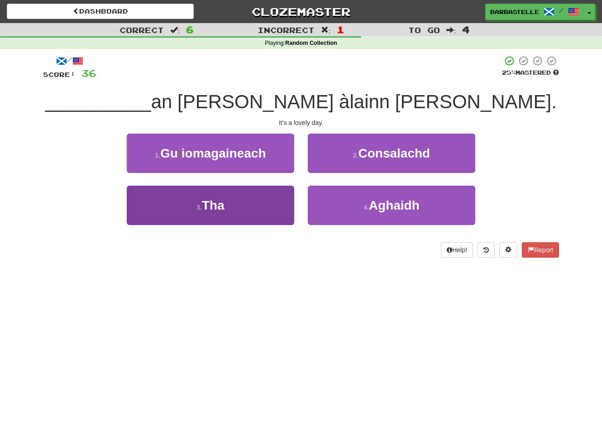
click at [280, 208] on button "3 . Tha" at bounding box center [210, 205] width 167 height 39
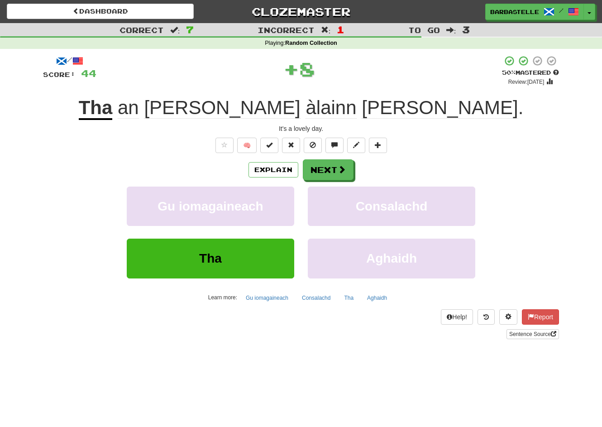
click at [330, 180] on div "Explain Next Gu iomagaineach Consalachd Tha Aghaidh Learn more: Gu iomagaineach…" at bounding box center [301, 231] width 516 height 145
click at [330, 171] on button "Next" at bounding box center [328, 170] width 51 height 21
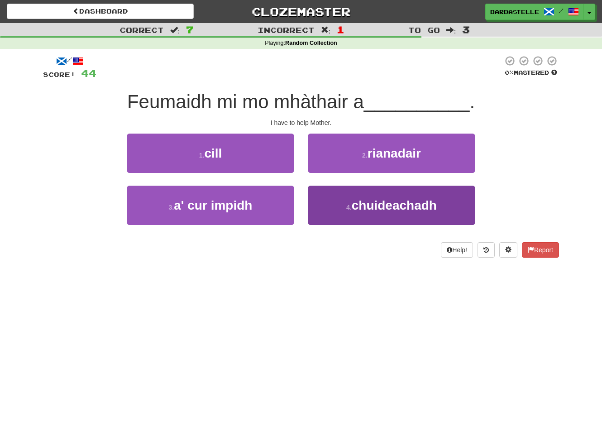
click at [357, 200] on span "chuideachadh" at bounding box center [394, 205] width 85 height 14
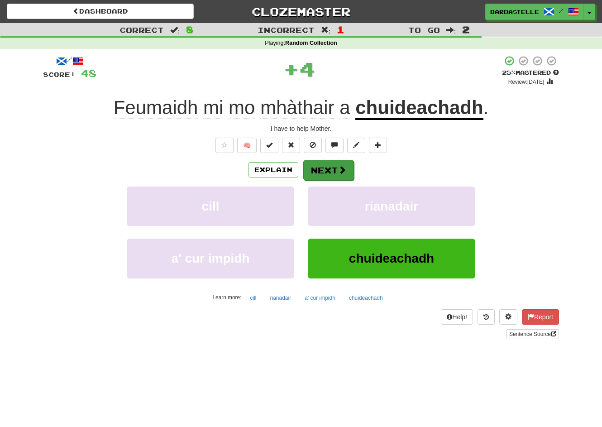
click at [333, 171] on button "Next" at bounding box center [328, 170] width 51 height 21
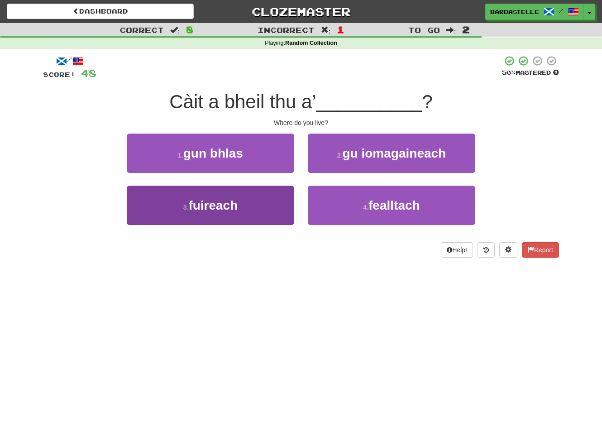
click at [255, 221] on button "3 . fuireach" at bounding box center [210, 205] width 167 height 39
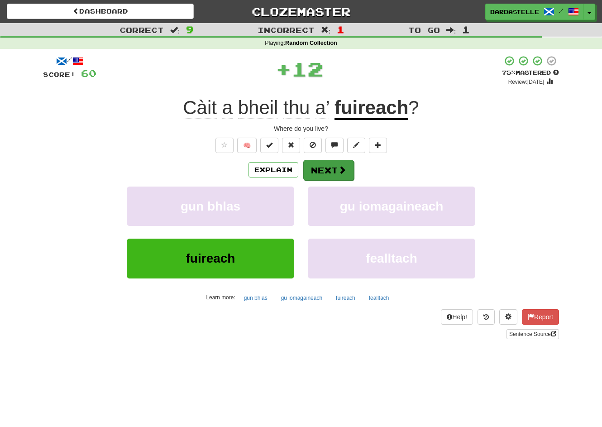
click at [341, 168] on span at bounding box center [342, 170] width 8 height 8
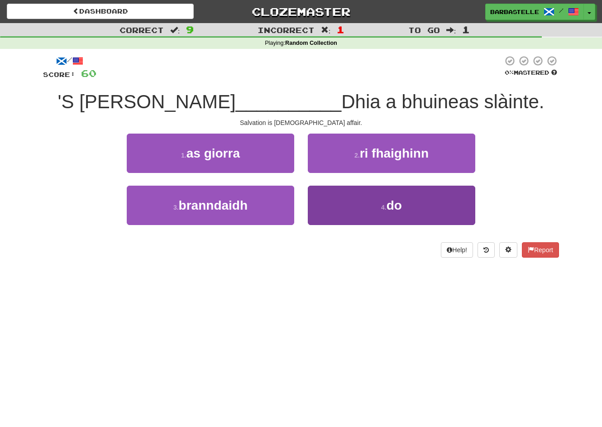
click at [343, 198] on button "4 . do" at bounding box center [391, 205] width 167 height 39
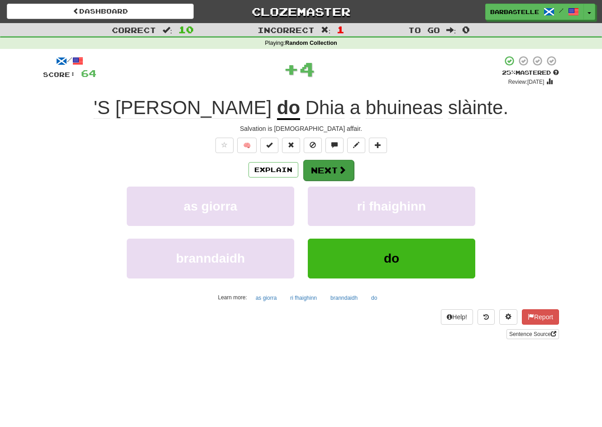
click at [330, 172] on button "Next" at bounding box center [328, 170] width 51 height 21
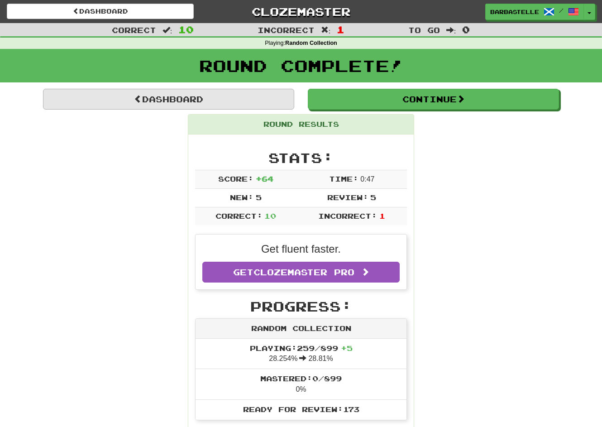
click at [203, 104] on link "Dashboard" at bounding box center [168, 99] width 251 height 21
